Goal: Navigation & Orientation: Find specific page/section

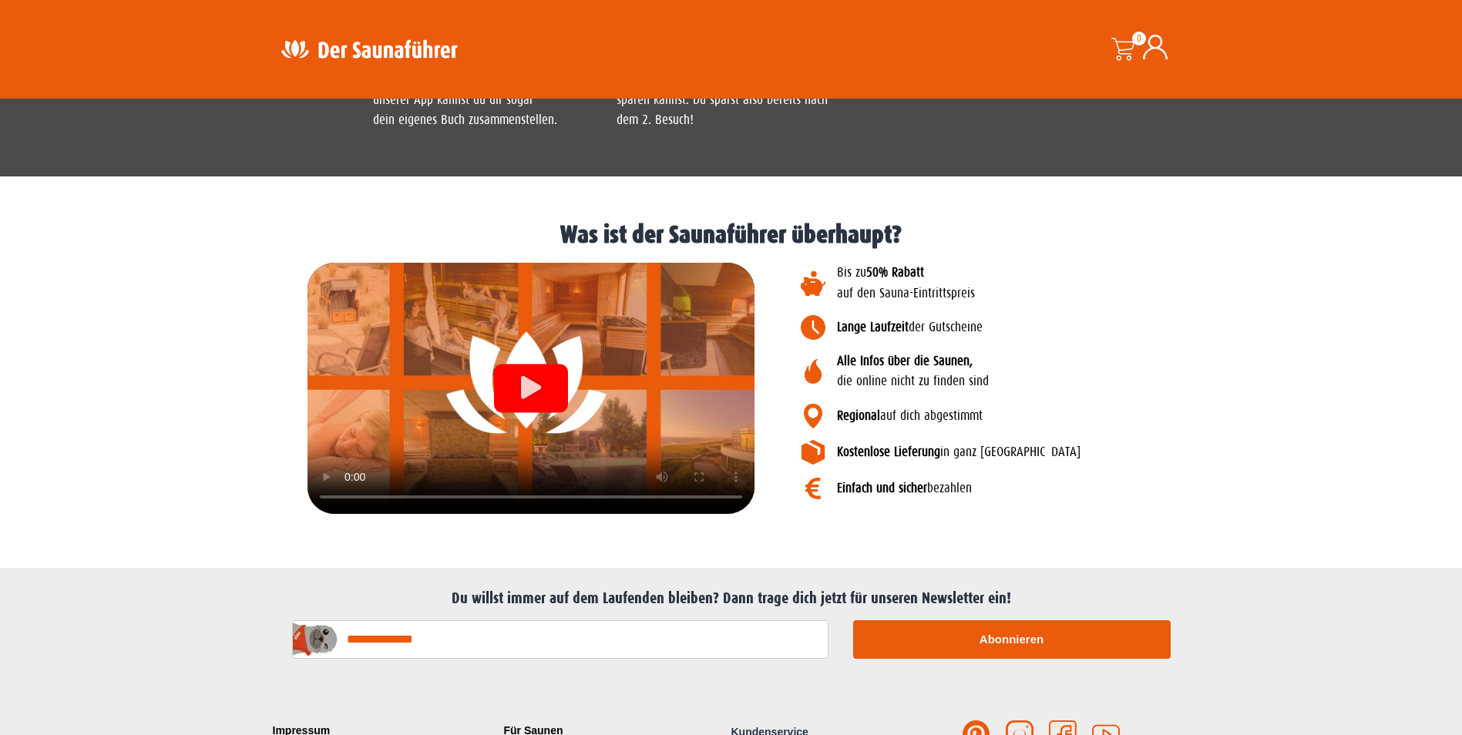
scroll to position [1782, 0]
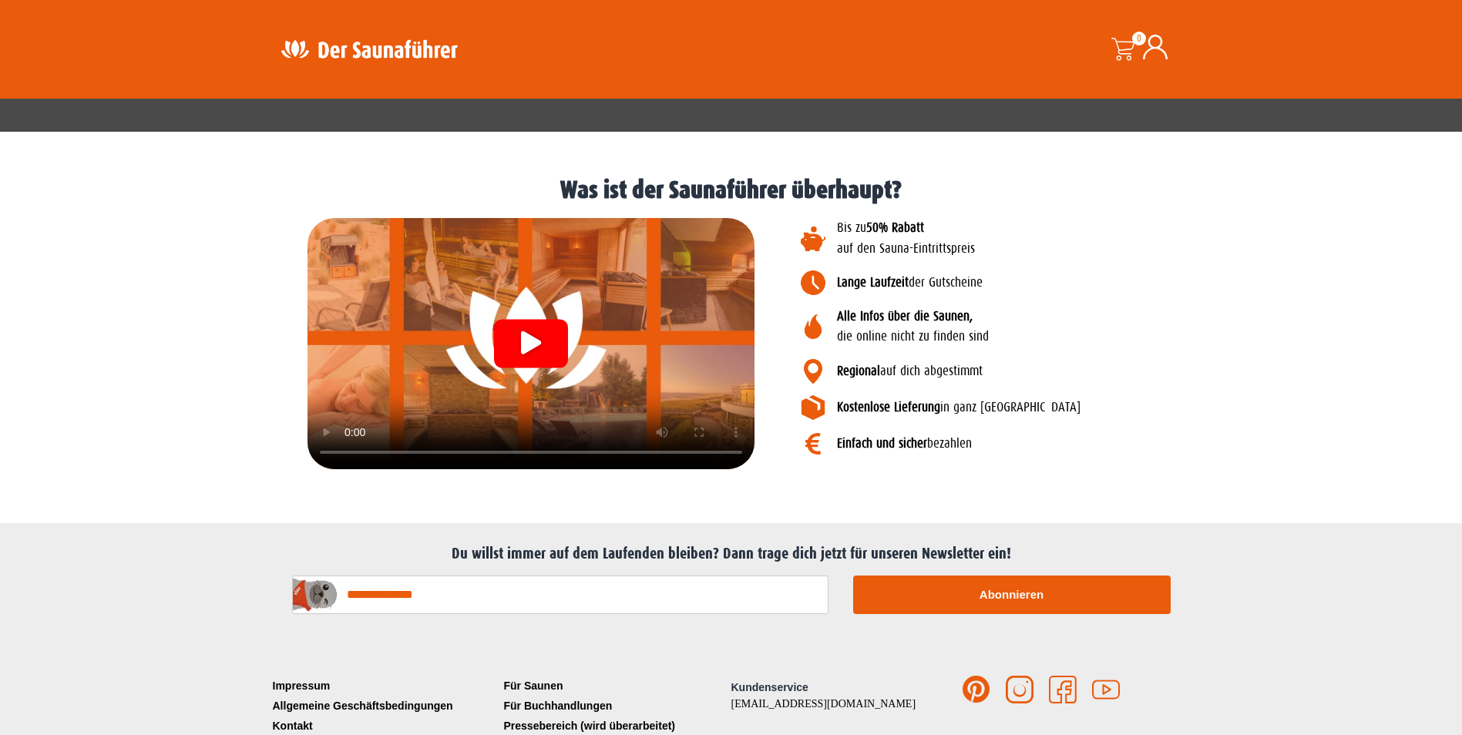
click at [529, 331] on icon "Video abspielen" at bounding box center [531, 342] width 20 height 23
click at [548, 676] on link "Für Saunen" at bounding box center [615, 686] width 231 height 20
